Goal: Navigation & Orientation: Find specific page/section

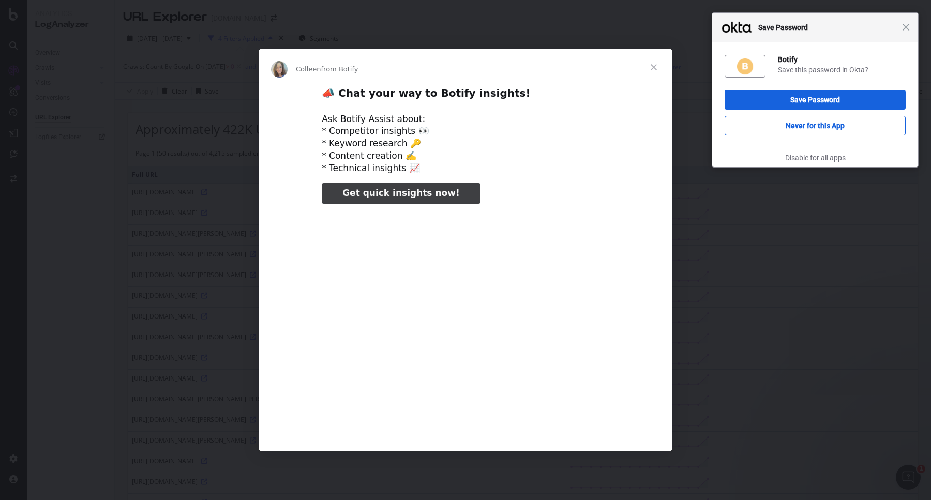
type input "270110"
click at [653, 68] on span "Close" at bounding box center [653, 67] width 37 height 37
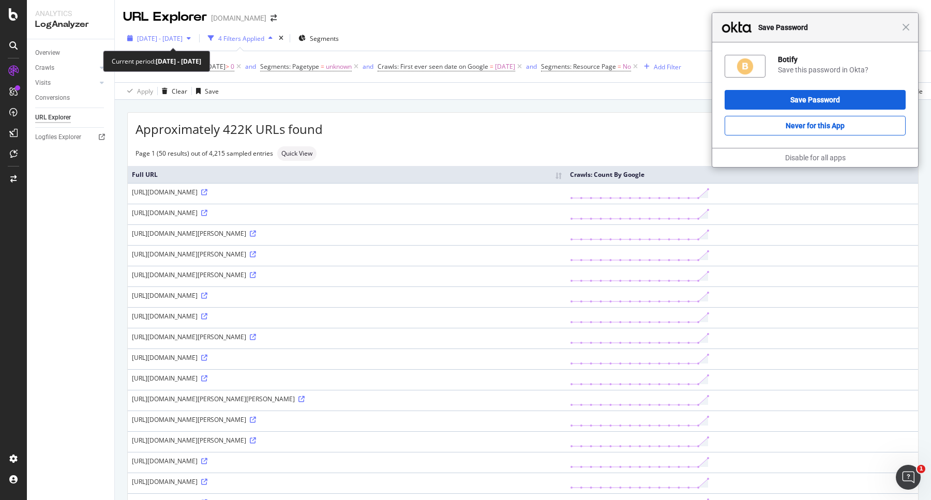
click at [183, 35] on span "[DATE] - [DATE]" at bounding box center [160, 38] width 46 height 9
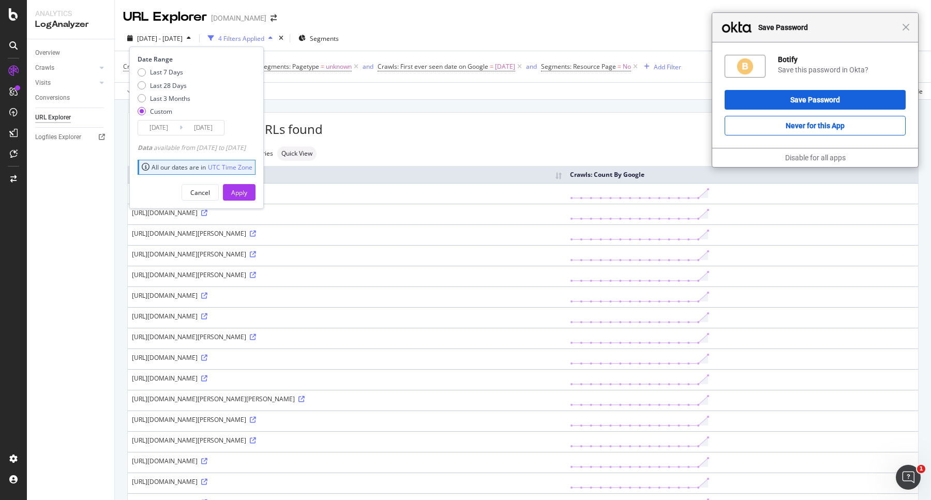
click at [275, 7] on div "URL Explorer [DOMAIN_NAME]" at bounding box center [523, 13] width 816 height 26
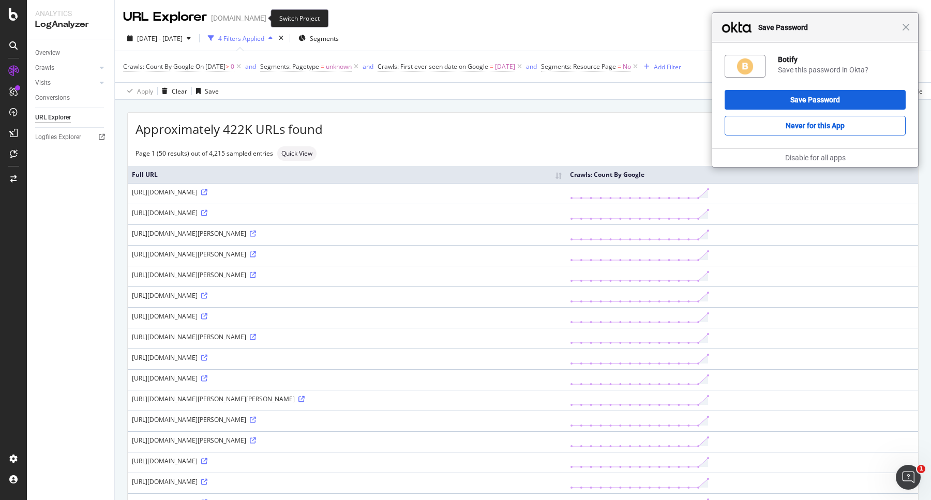
click at [266, 14] on span at bounding box center [273, 17] width 14 height 7
click at [285, 22] on div "Switch Project" at bounding box center [299, 18] width 58 height 18
click at [290, 17] on div "Switch Project" at bounding box center [299, 18] width 58 height 18
click at [266, 20] on span at bounding box center [273, 17] width 14 height 7
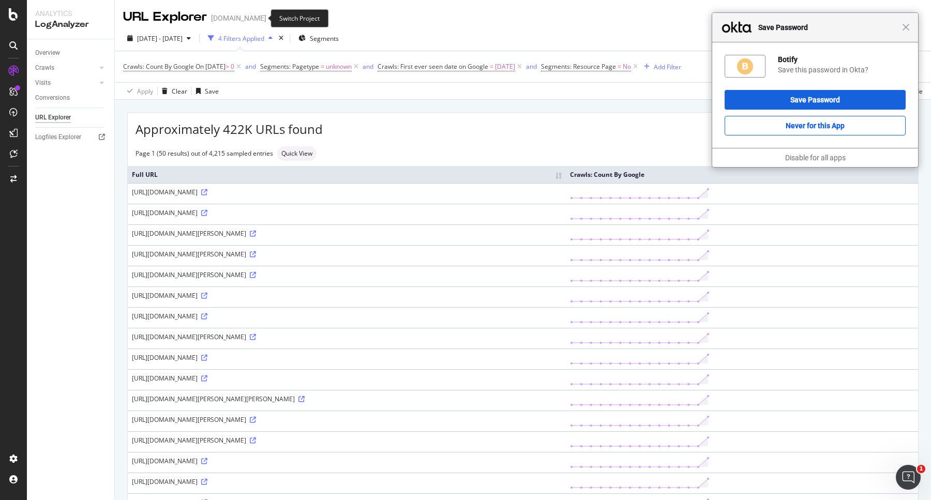
click at [270, 19] on icon "arrow-right-arrow-left" at bounding box center [273, 17] width 6 height 7
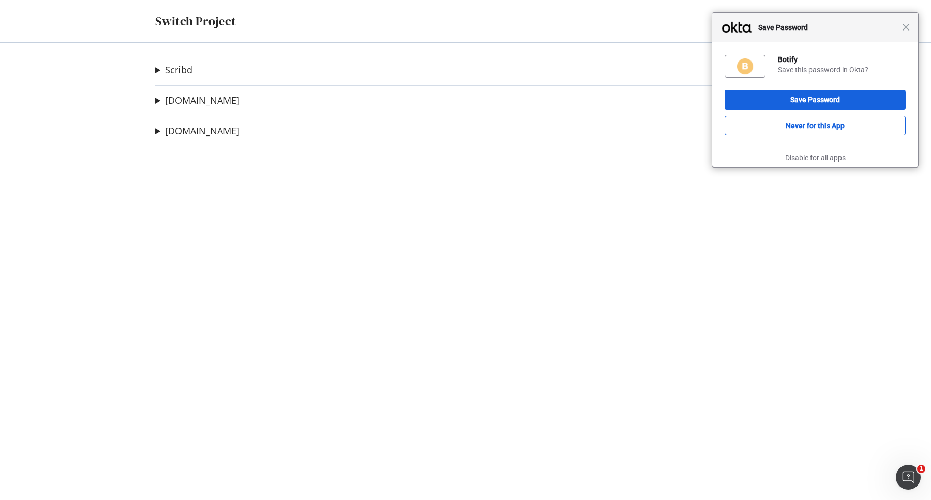
click at [185, 70] on link "Scribd" at bounding box center [178, 70] width 27 height 11
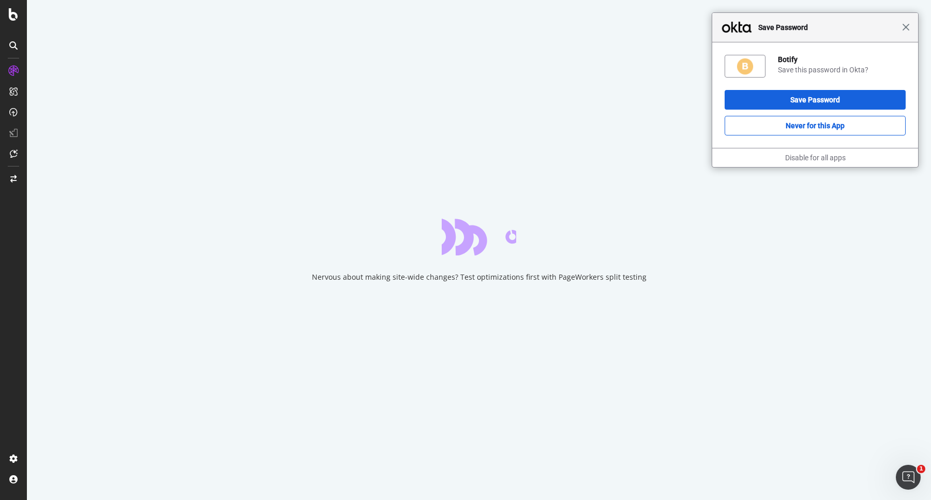
click at [902, 29] on span "Close" at bounding box center [906, 27] width 8 height 8
